Goal: Task Accomplishment & Management: Use online tool/utility

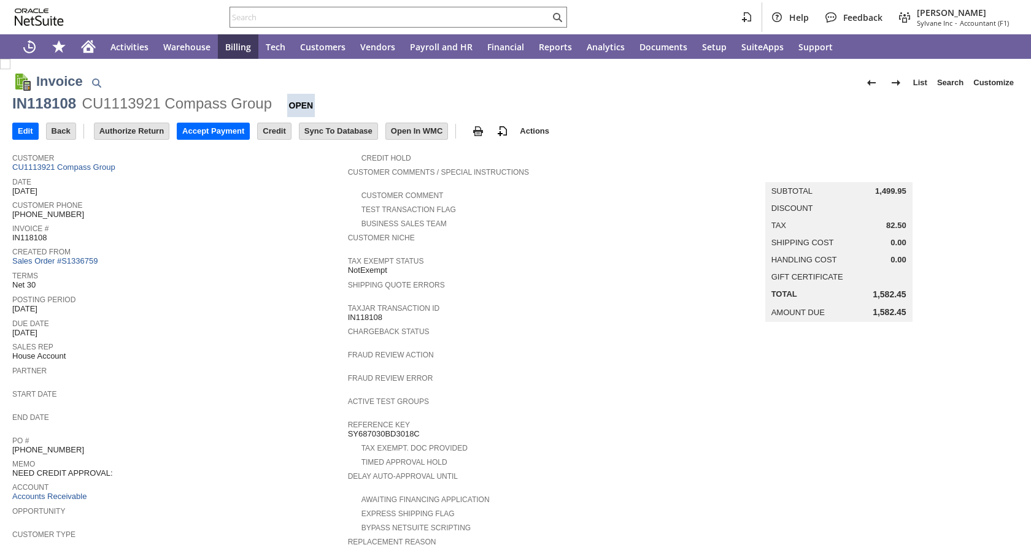
click at [221, 134] on input "Accept Payment" at bounding box center [213, 131] width 72 height 16
click at [209, 126] on input "Accept Payment" at bounding box center [213, 131] width 72 height 16
click at [199, 125] on input "Accept Payment" at bounding box center [213, 131] width 72 height 16
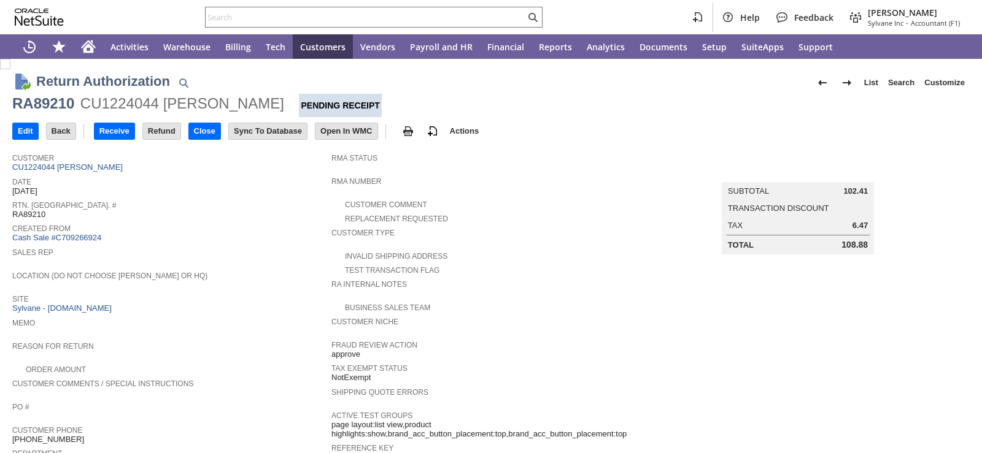
scroll to position [473, 0]
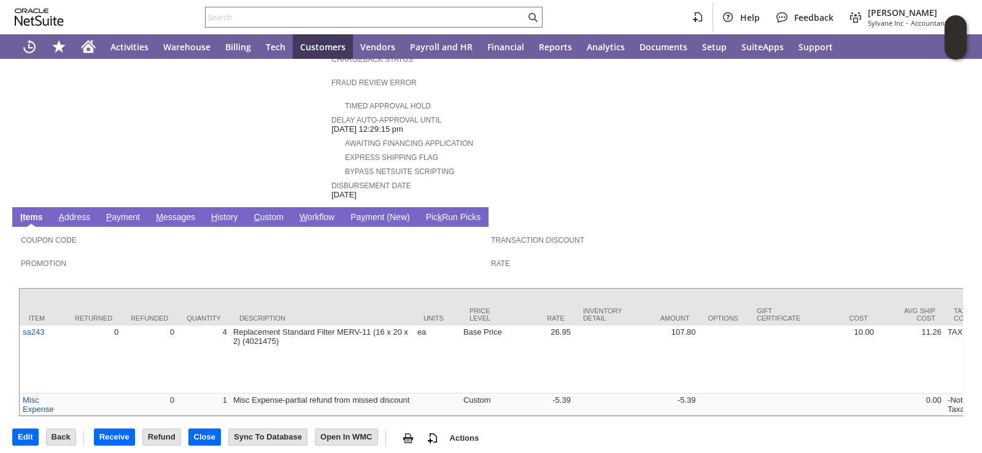
click at [399, 20] on input "text" at bounding box center [366, 17] width 320 height 15
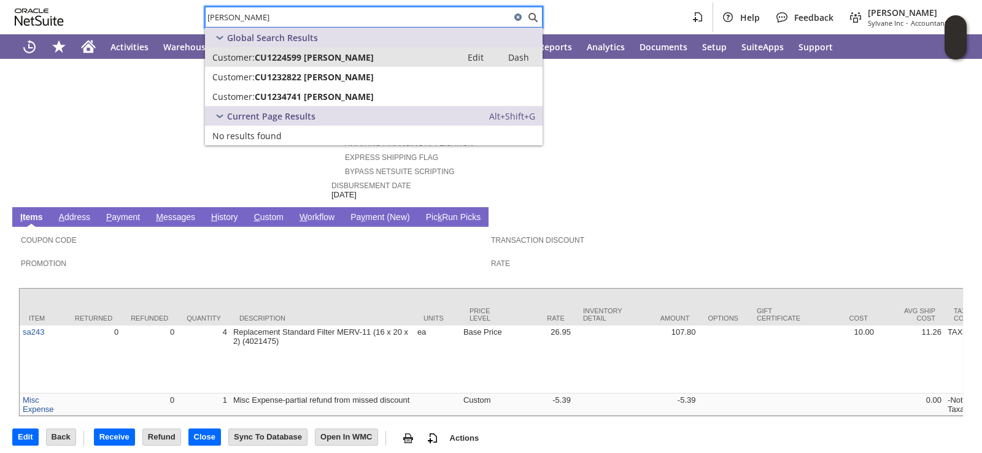
type input "robin huber"
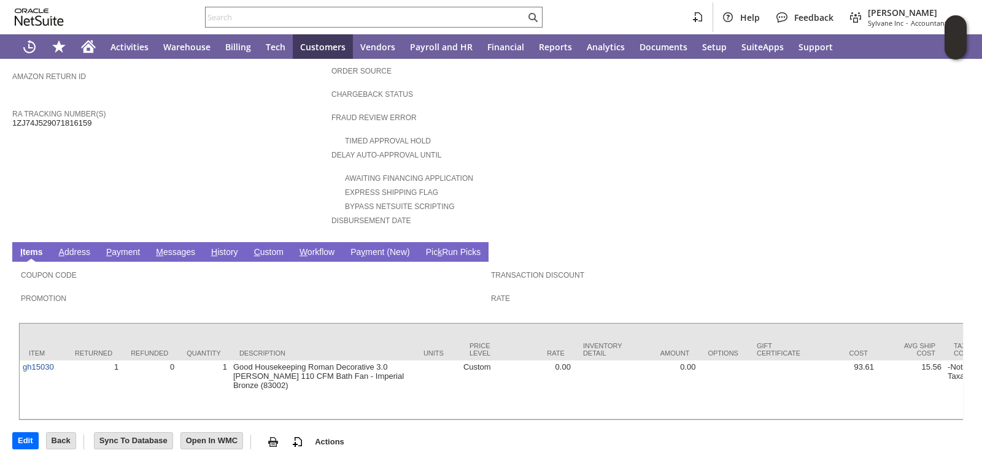
scroll to position [433, 0]
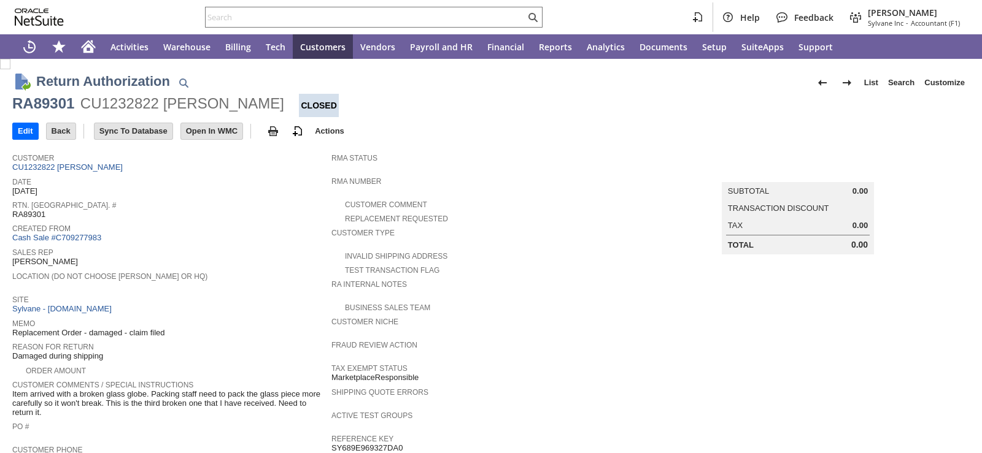
click at [238, 280] on div "Location (Do Not Choose [PERSON_NAME] or HQ)" at bounding box center [168, 280] width 313 height 22
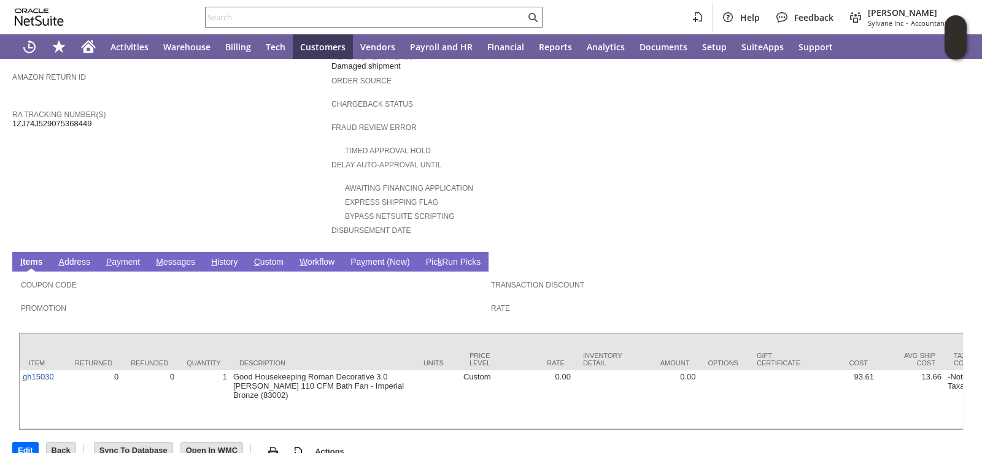
scroll to position [433, 0]
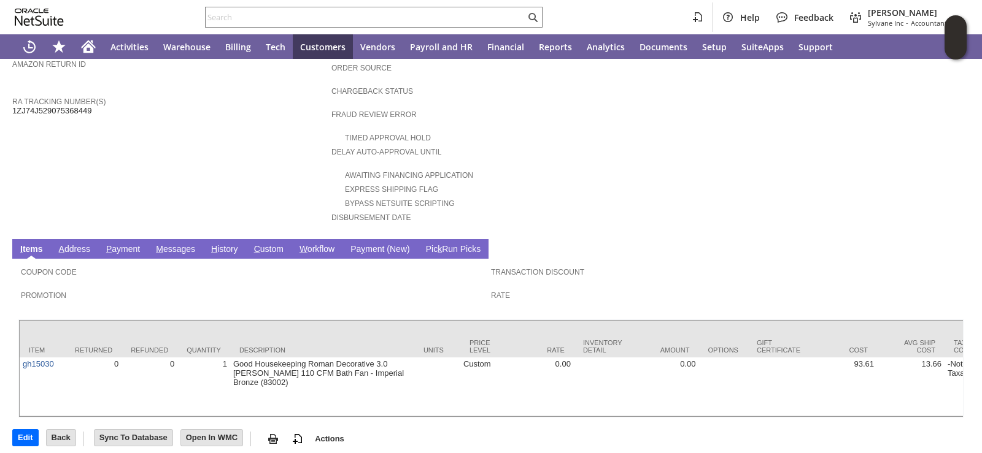
click at [233, 244] on link "H istory" at bounding box center [224, 250] width 33 height 12
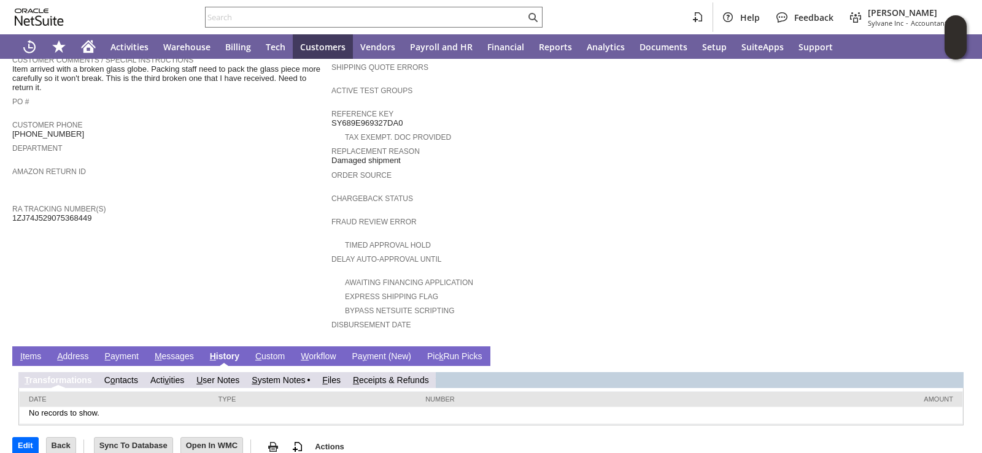
scroll to position [0, 0]
click at [372, 375] on link "R eceipts & Refunds" at bounding box center [391, 380] width 76 height 10
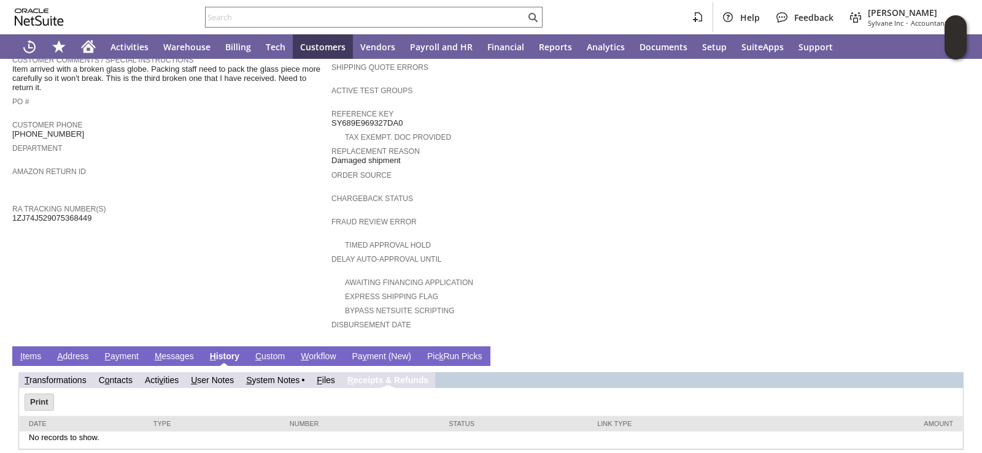
click at [282, 372] on td "S ystem Notes" at bounding box center [275, 380] width 71 height 16
click at [282, 375] on link "S ystem Notes" at bounding box center [272, 380] width 53 height 10
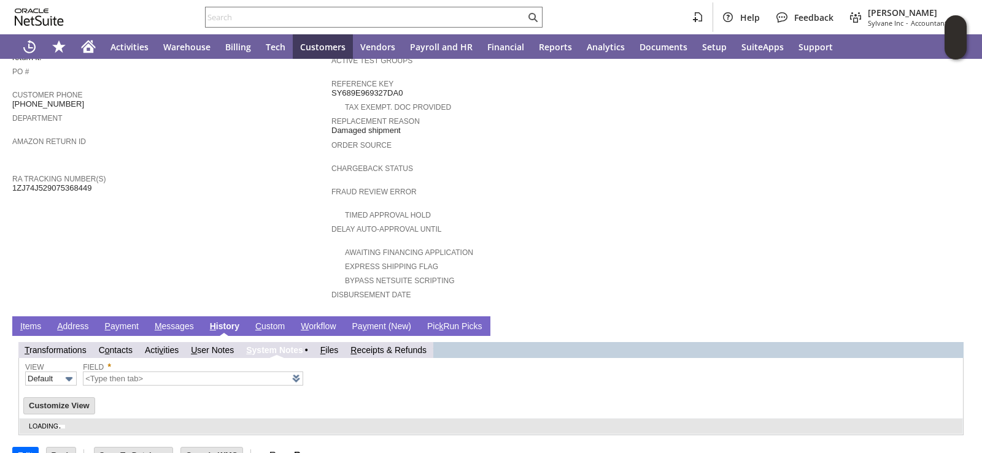
scroll to position [366, 0]
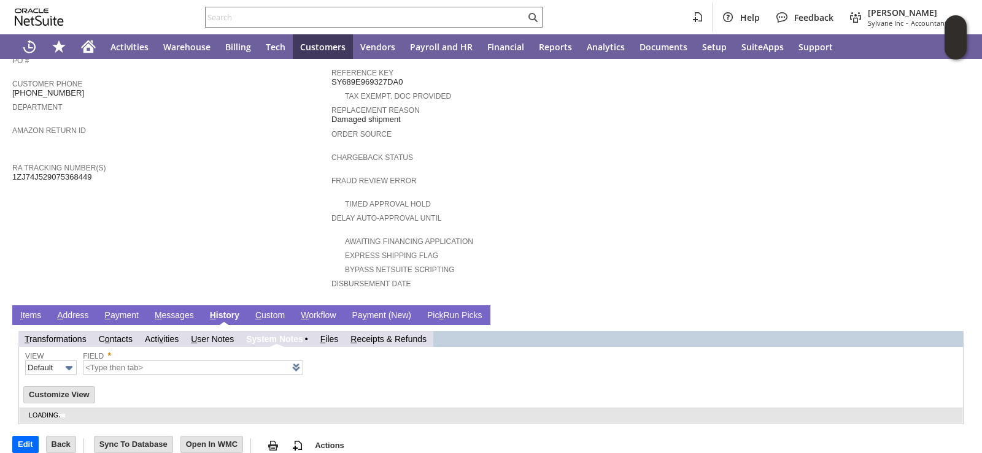
type input "1 to 25 of 72"
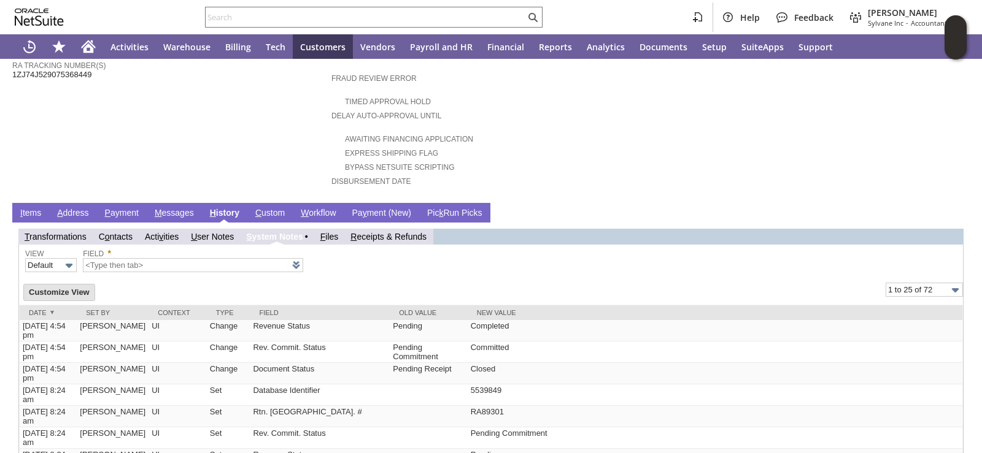
scroll to position [489, 0]
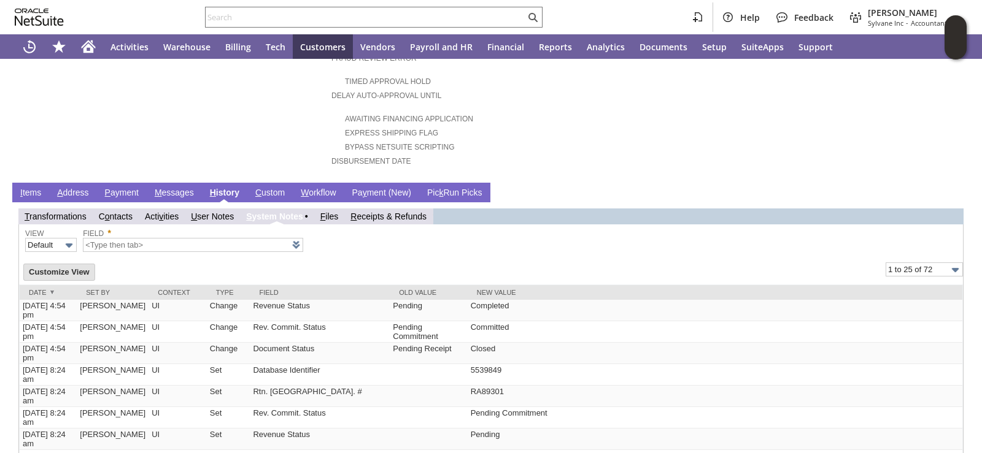
click at [34, 188] on link "I tems" at bounding box center [30, 194] width 27 height 12
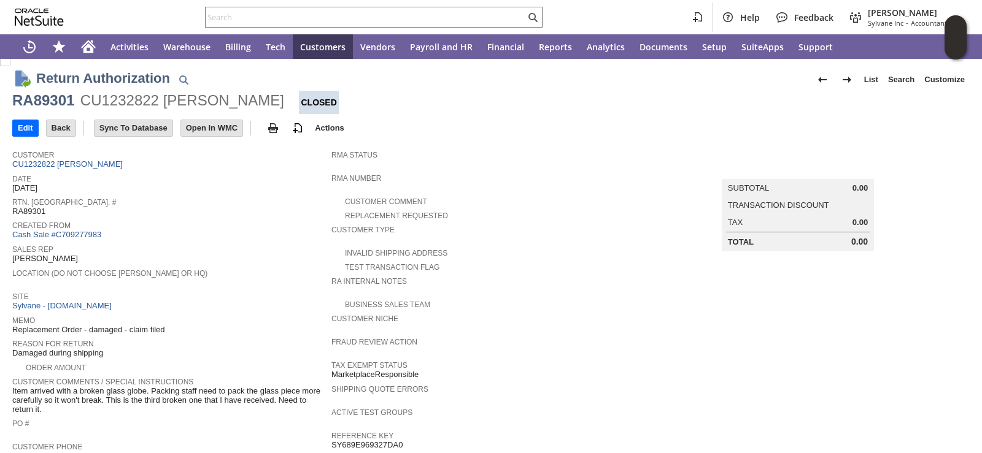
scroll to position [0, 0]
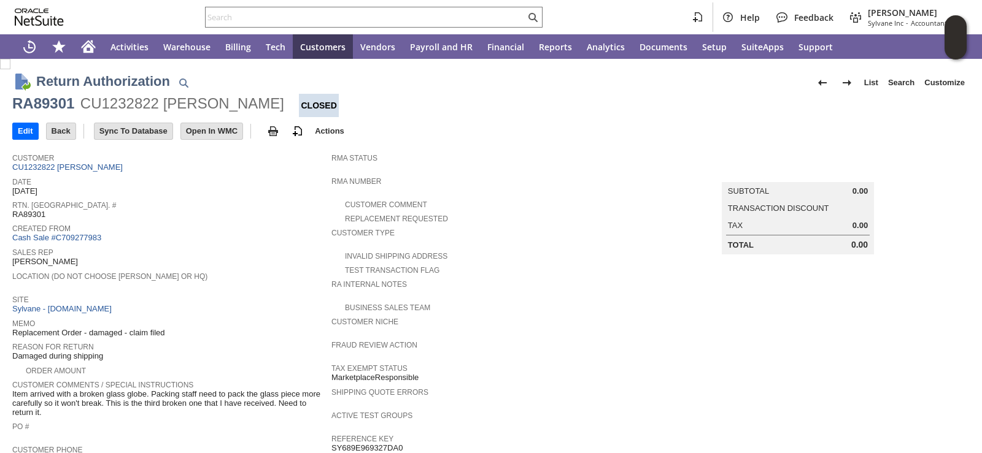
click at [69, 101] on div "RA89301" at bounding box center [43, 104] width 62 height 20
copy div "RA89301"
click at [340, 28] on div "Help Feedback Amie Crawford Sylvane Inc - Accountant (F1)" at bounding box center [491, 17] width 982 height 34
click at [340, 21] on input "text" at bounding box center [366, 17] width 320 height 15
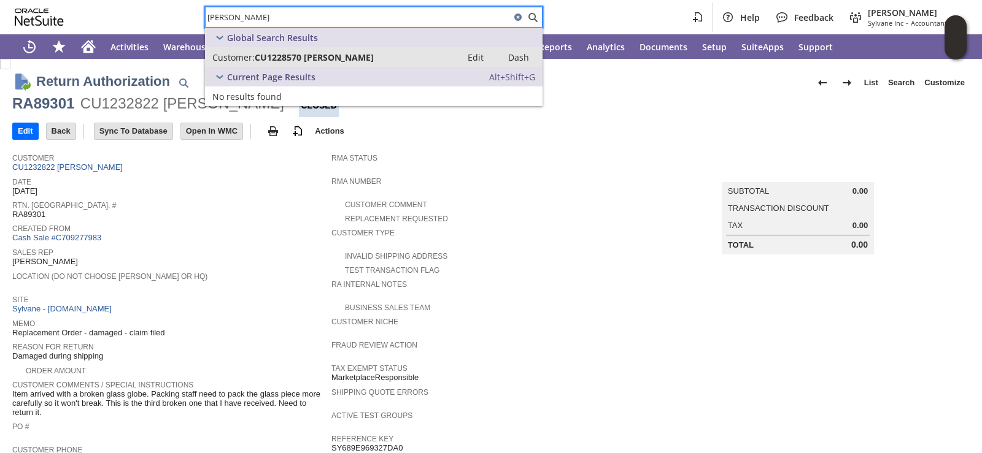
type input "denise hitter"
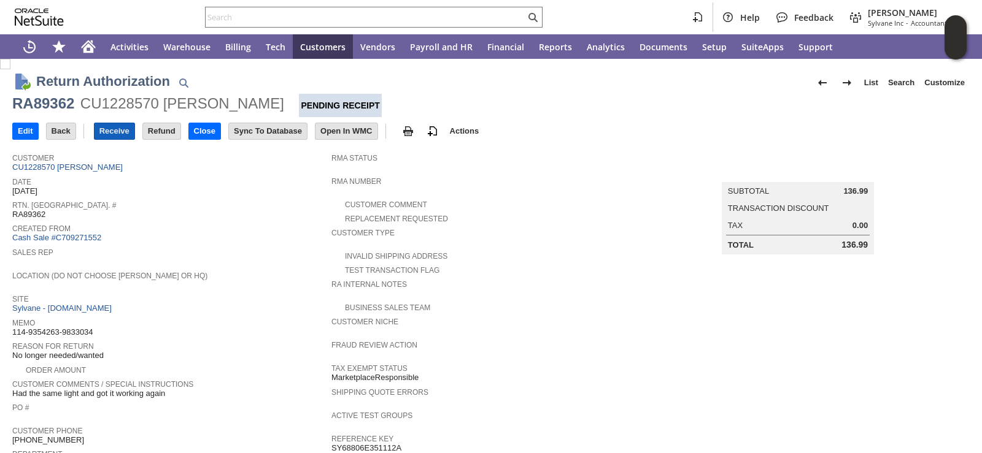
click at [123, 124] on input "Receive" at bounding box center [114, 131] width 40 height 16
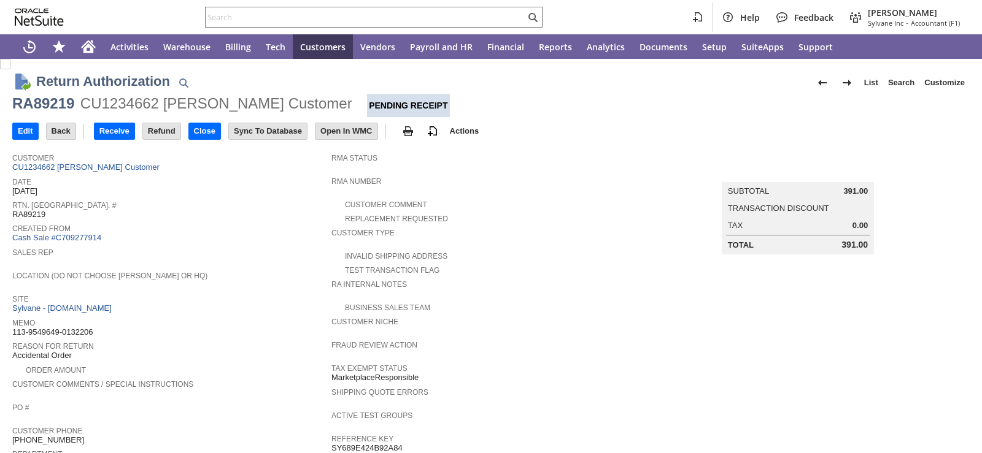
click at [252, 268] on span "Location (Do Not Choose [PERSON_NAME] or HQ)" at bounding box center [168, 274] width 313 height 12
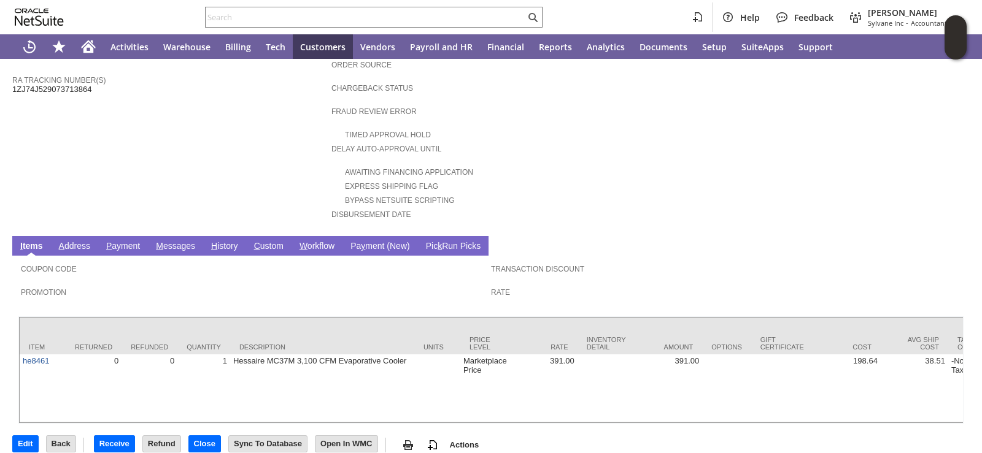
scroll to position [442, 0]
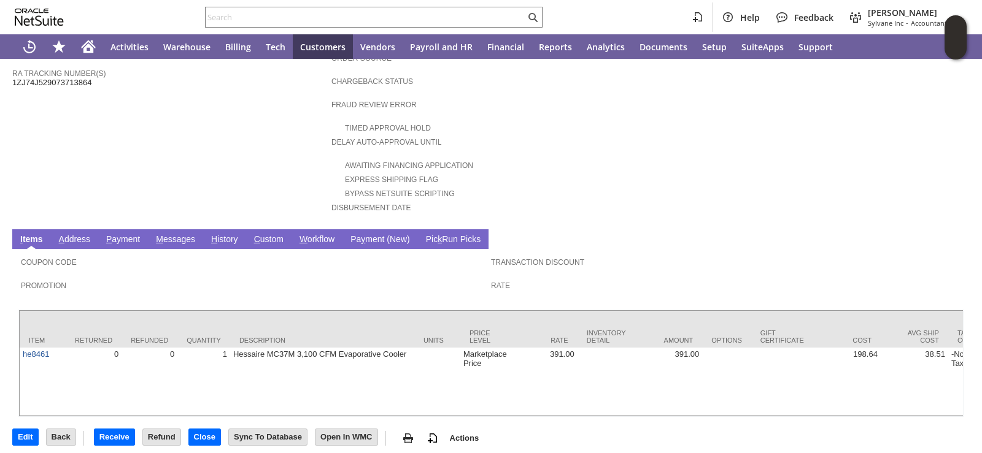
click at [230, 234] on link "H istory" at bounding box center [224, 240] width 33 height 12
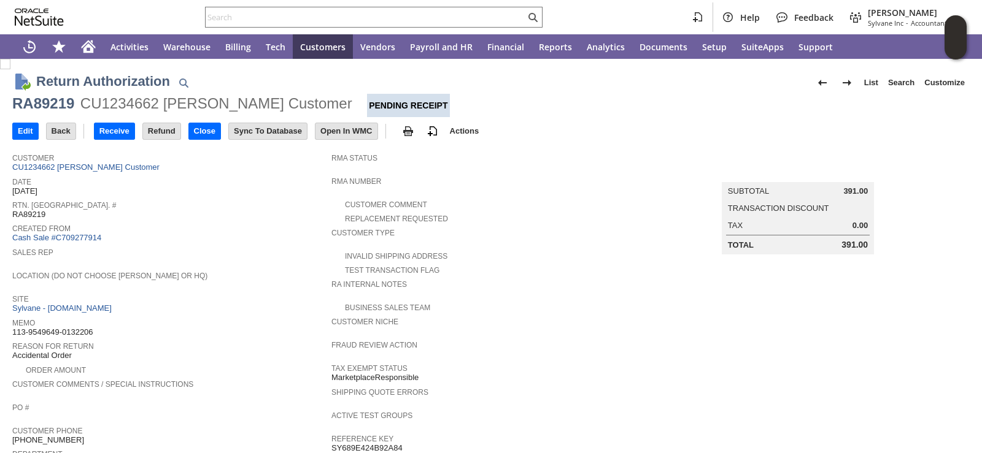
scroll to position [0, 0]
click at [115, 129] on input "Receive" at bounding box center [114, 131] width 40 height 16
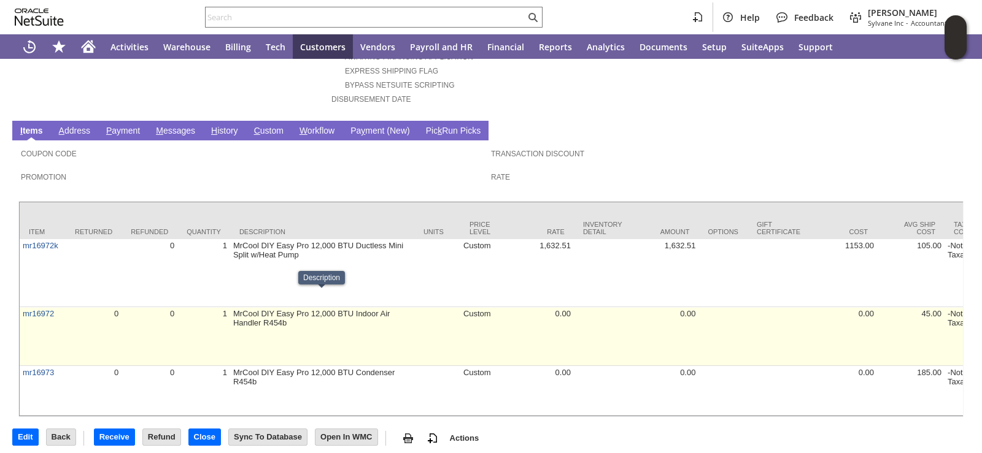
scroll to position [60, 0]
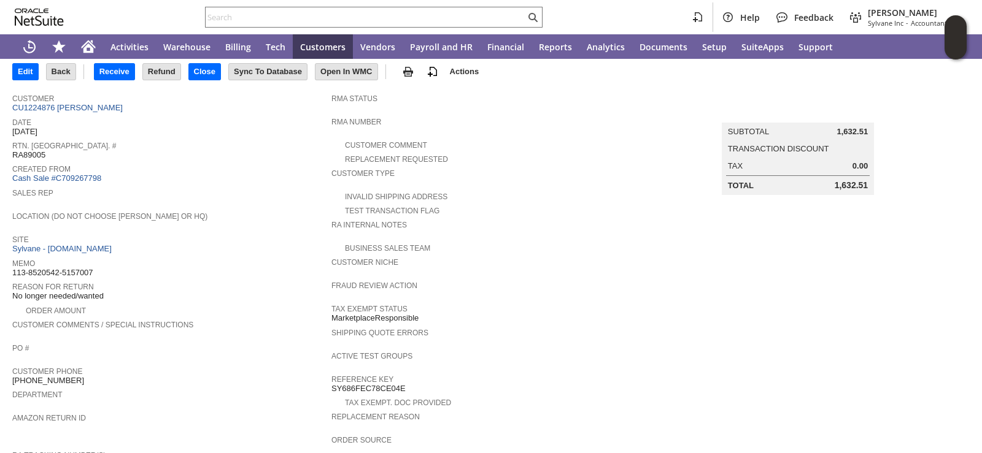
click at [301, 232] on span "Site" at bounding box center [168, 238] width 313 height 12
click at [600, 259] on span "Customer Niche" at bounding box center [487, 261] width 313 height 12
click at [129, 77] on input "Receive" at bounding box center [114, 72] width 40 height 16
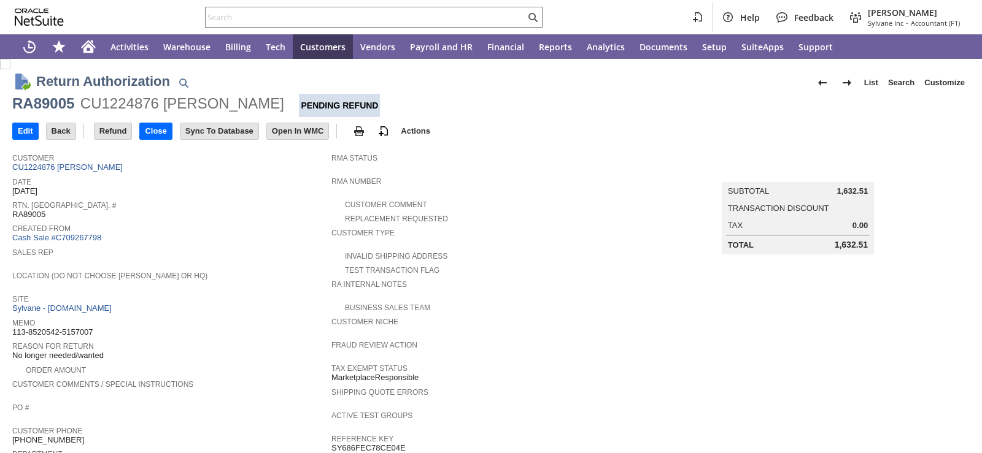
scroll to position [550, 0]
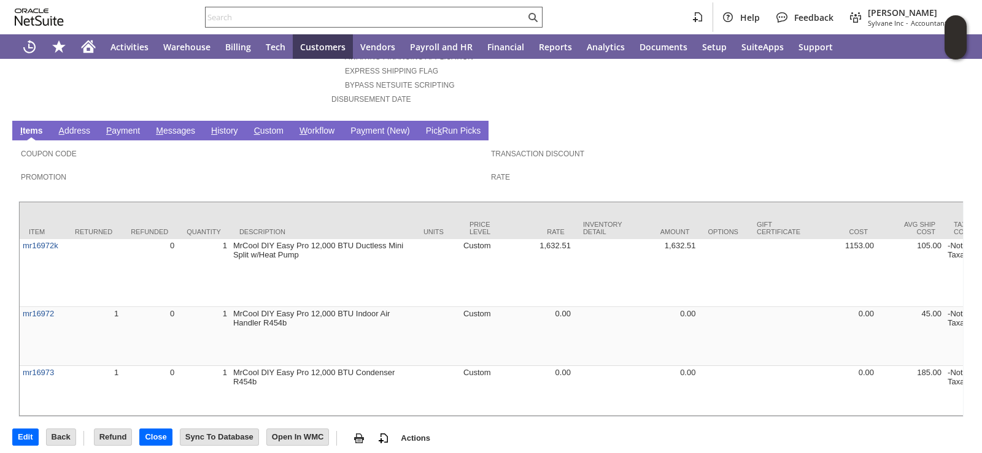
click at [455, 10] on input "text" at bounding box center [366, 17] width 320 height 15
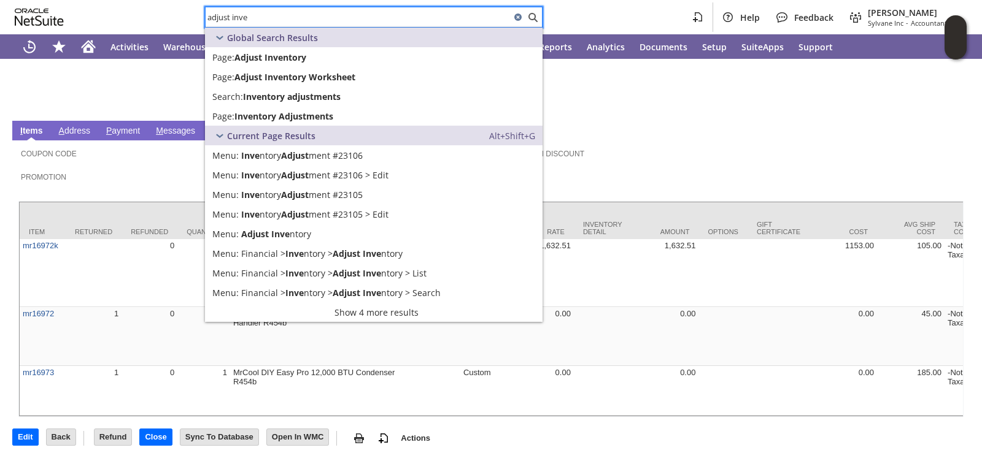
type input "adjust inve"
click at [188, 169] on span "Promotion" at bounding box center [253, 175] width 464 height 12
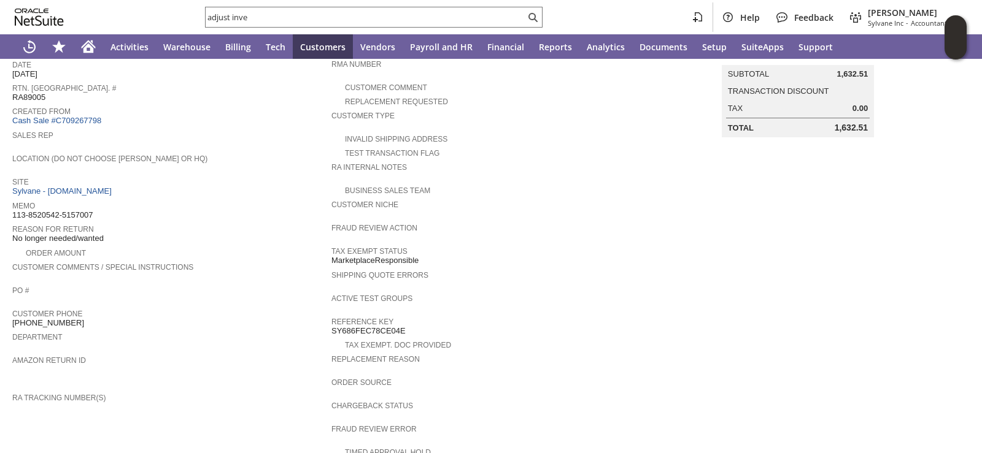
scroll to position [0, 0]
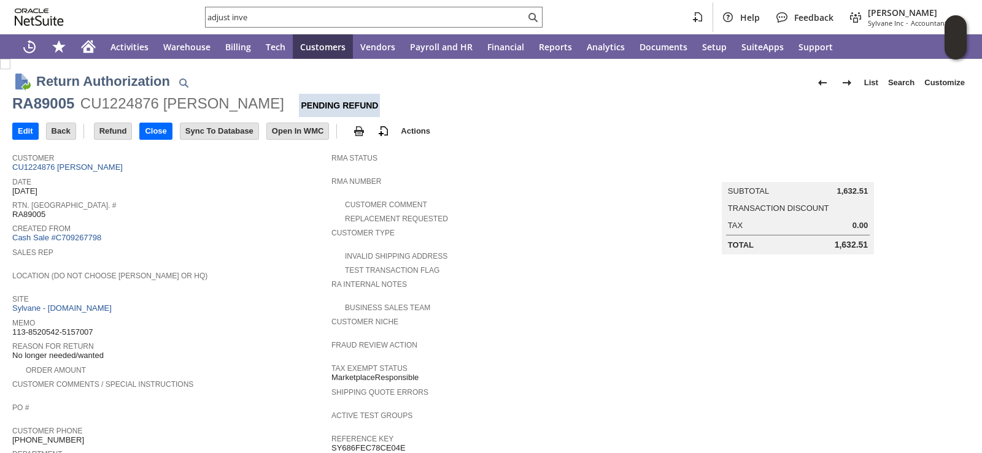
click at [104, 109] on div "CU1224876 David Salant" at bounding box center [182, 104] width 204 height 20
copy div "CU1224876"
click at [282, 232] on div "Created From Cash Sale #C709267798" at bounding box center [168, 232] width 313 height 23
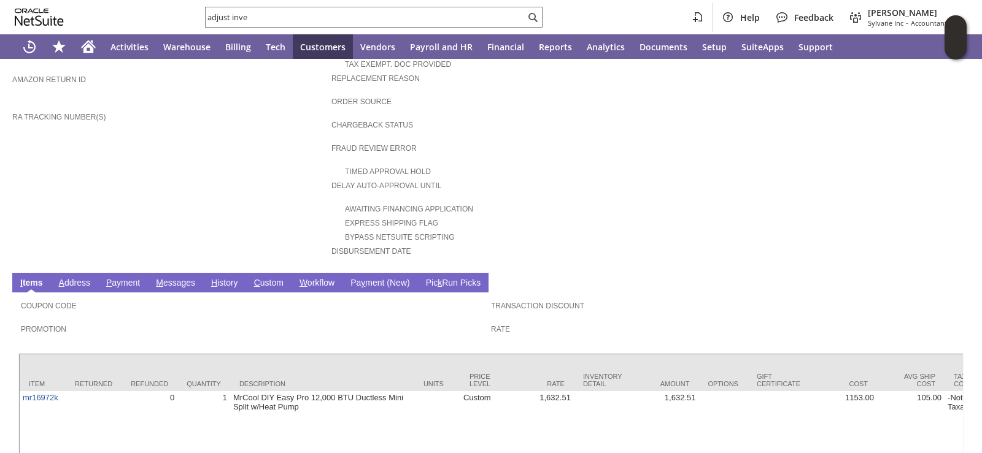
scroll to position [550, 0]
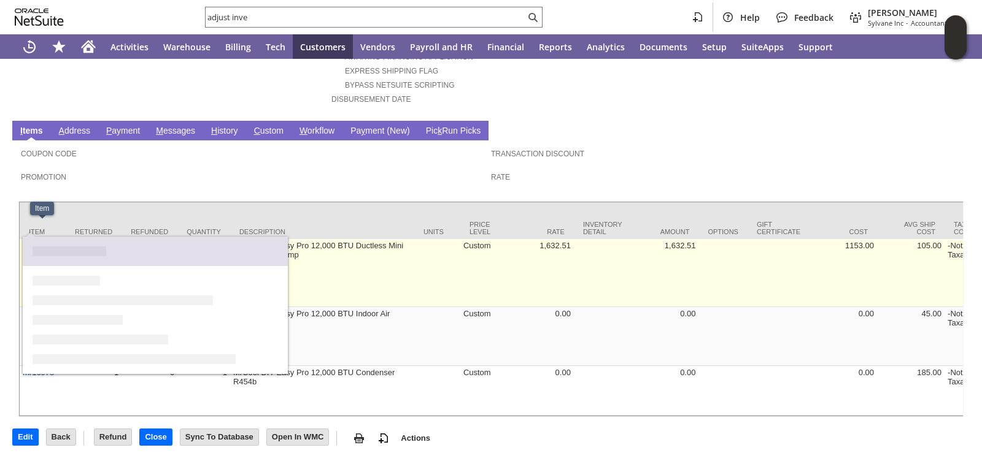
drag, startPoint x: 69, startPoint y: 233, endPoint x: 24, endPoint y: 231, distance: 44.8
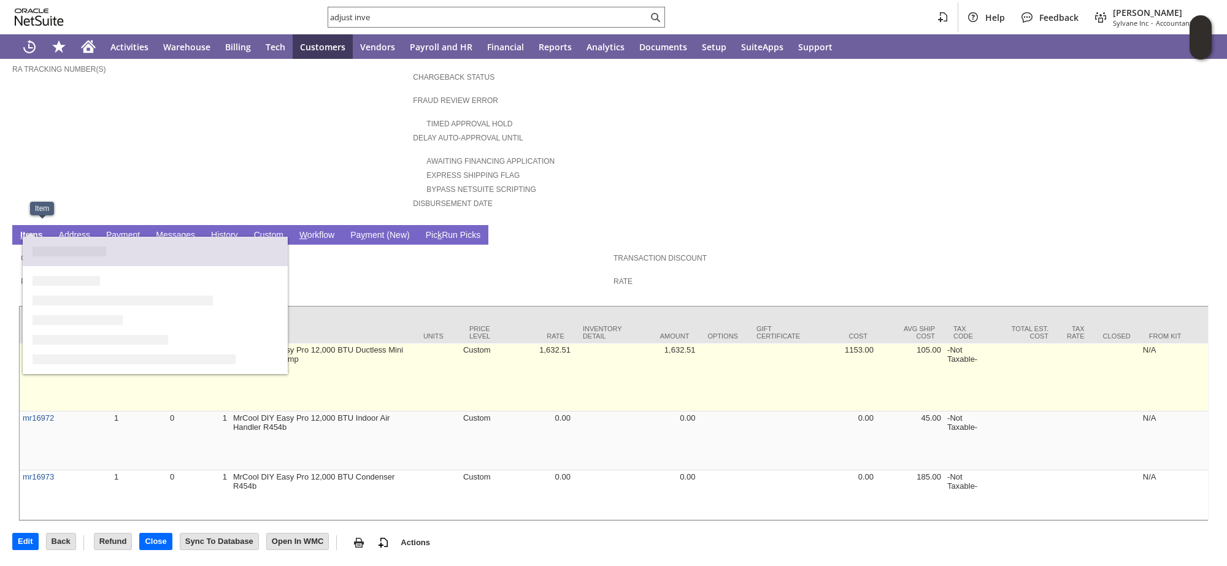
copy tr "mr16972k"
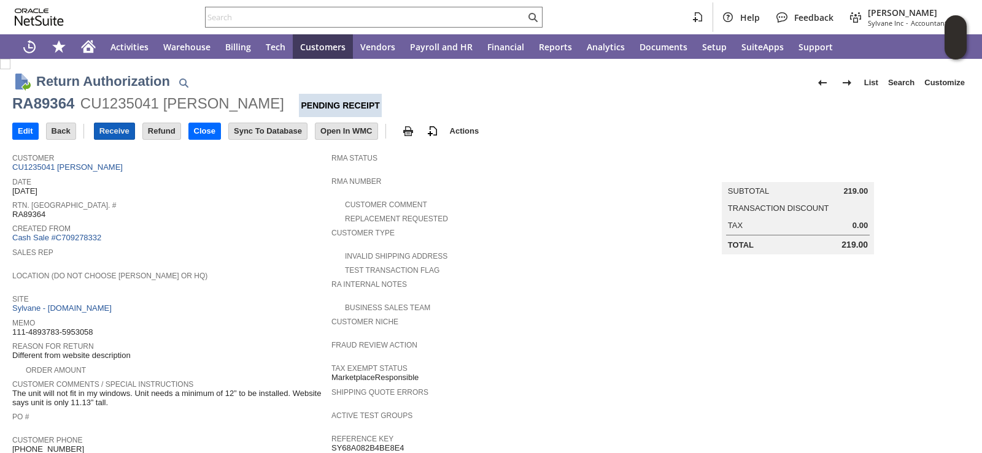
click at [115, 137] on input "Receive" at bounding box center [114, 131] width 40 height 16
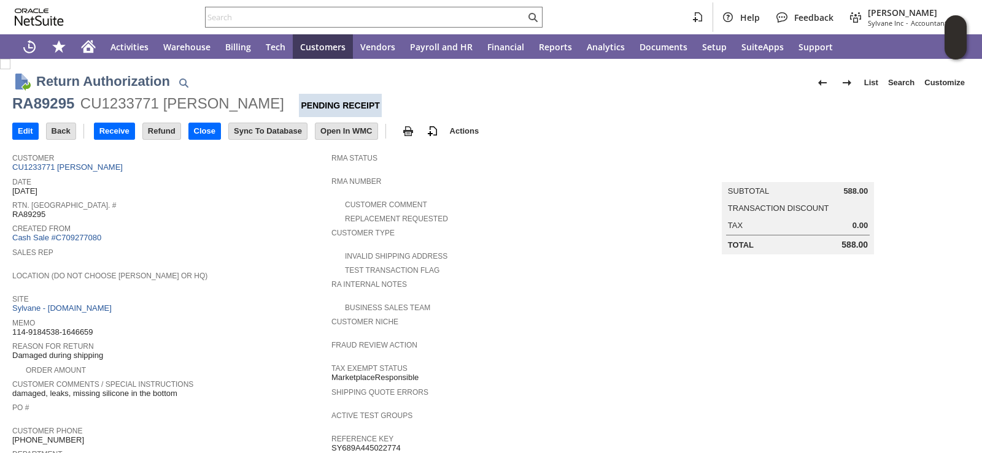
click at [266, 190] on div "Date [DATE]" at bounding box center [168, 185] width 313 height 22
click at [131, 133] on input "Receive" at bounding box center [114, 131] width 40 height 16
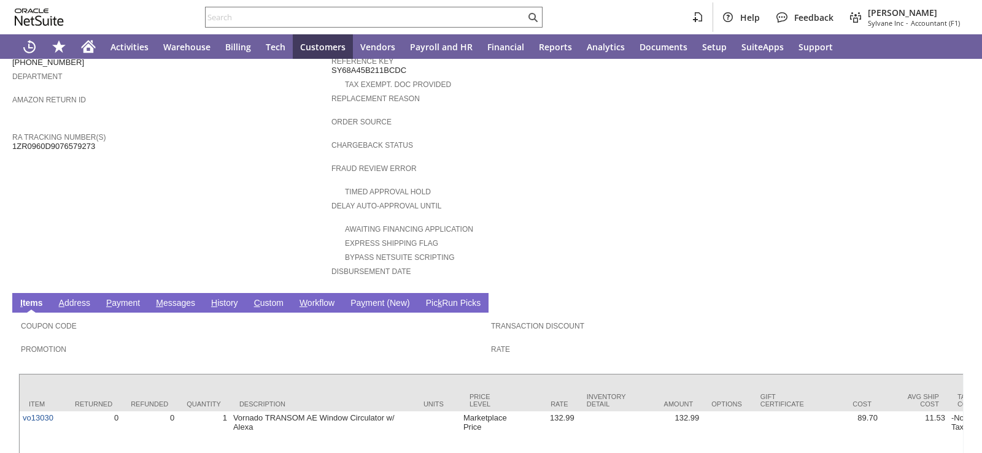
scroll to position [442, 0]
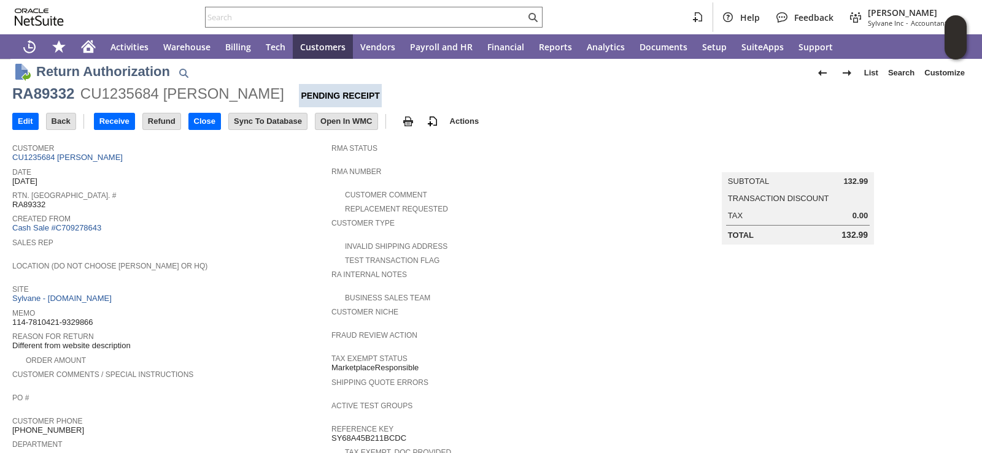
scroll to position [0, 0]
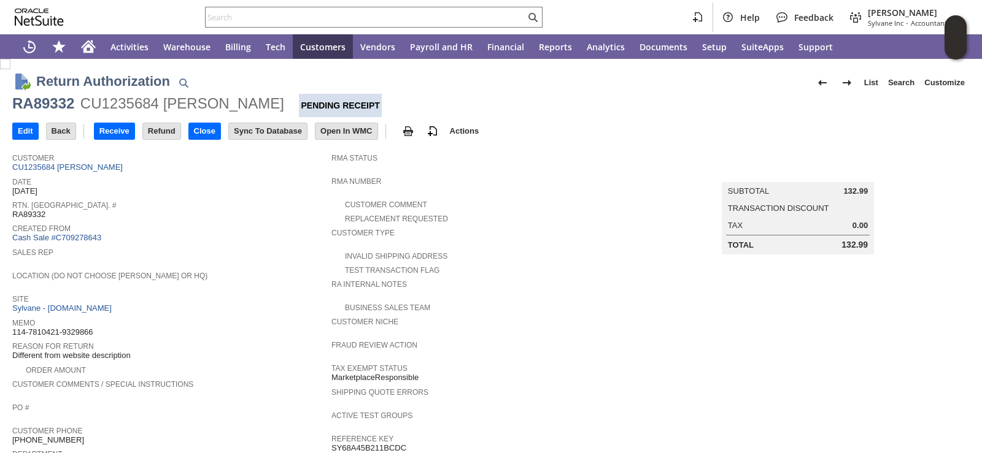
click at [160, 185] on span "Date" at bounding box center [168, 180] width 313 height 12
click at [284, 177] on span "Date" at bounding box center [168, 180] width 313 height 12
click at [129, 136] on input "Receive" at bounding box center [114, 131] width 40 height 16
click at [242, 258] on div "Sales Rep" at bounding box center [168, 256] width 313 height 22
click at [108, 129] on input "Receive" at bounding box center [114, 131] width 40 height 16
